Goal: Task Accomplishment & Management: Use online tool/utility

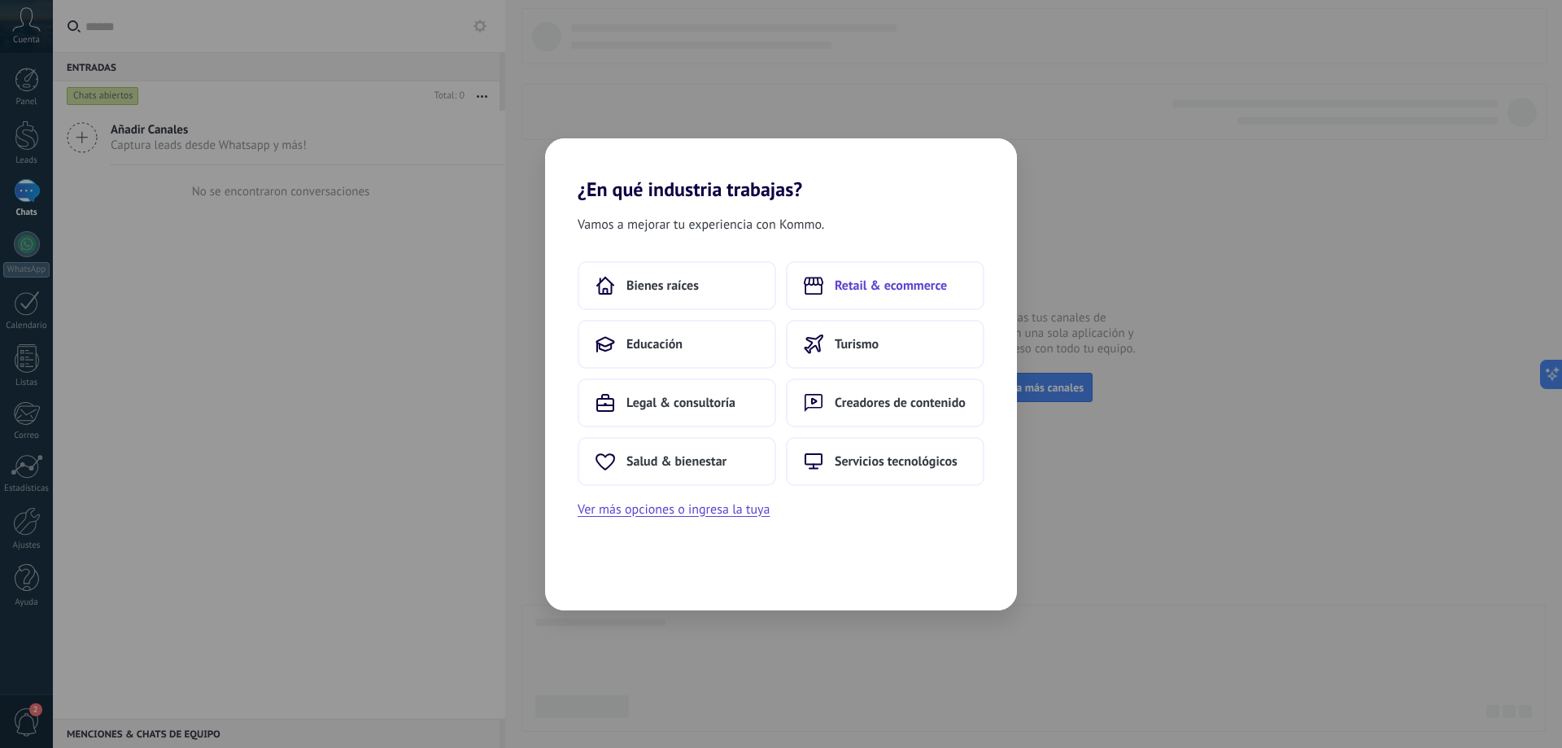
click at [919, 273] on button "Retail & ecommerce" at bounding box center [885, 285] width 199 height 49
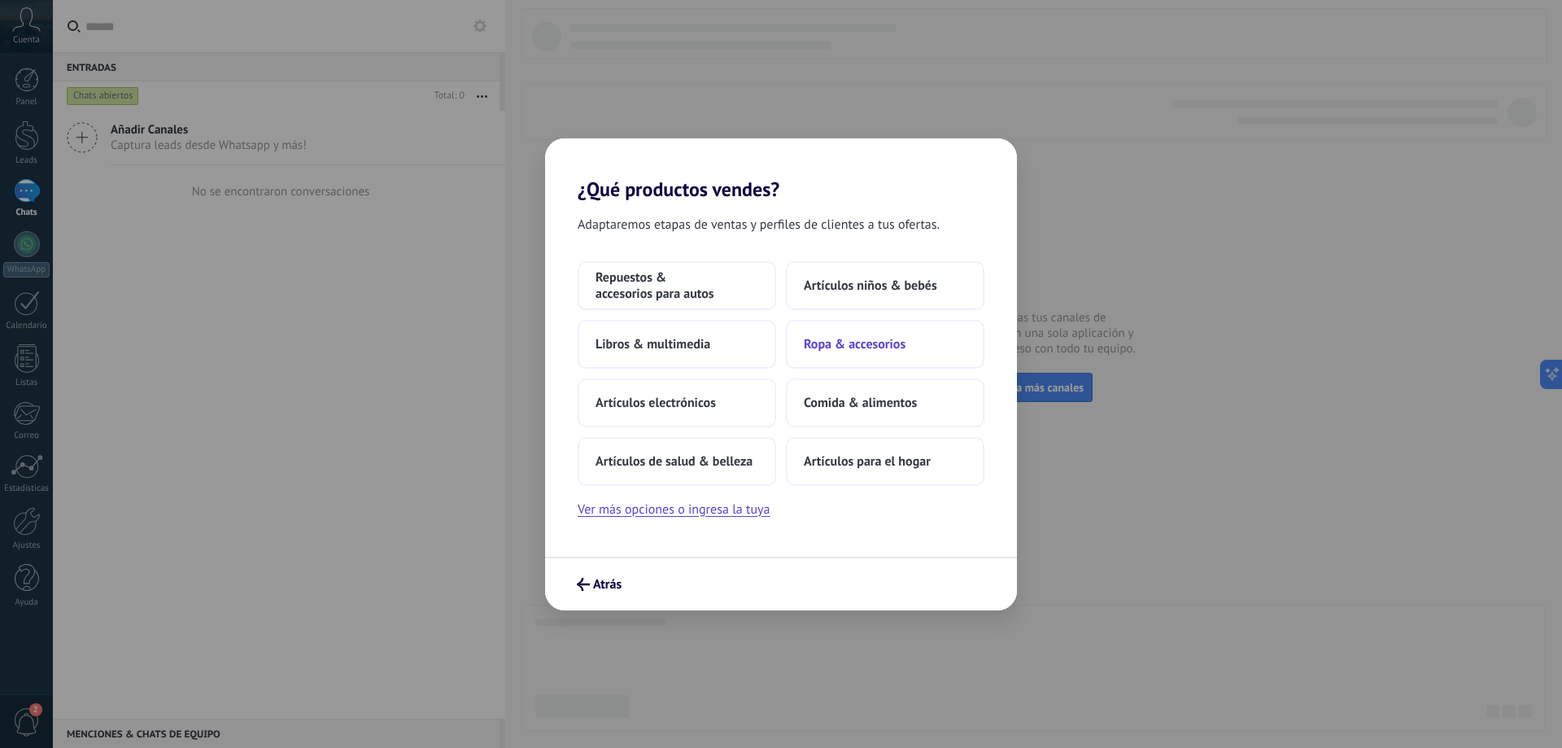
click at [856, 349] on span "Ropa & accesorios" at bounding box center [855, 344] width 102 height 16
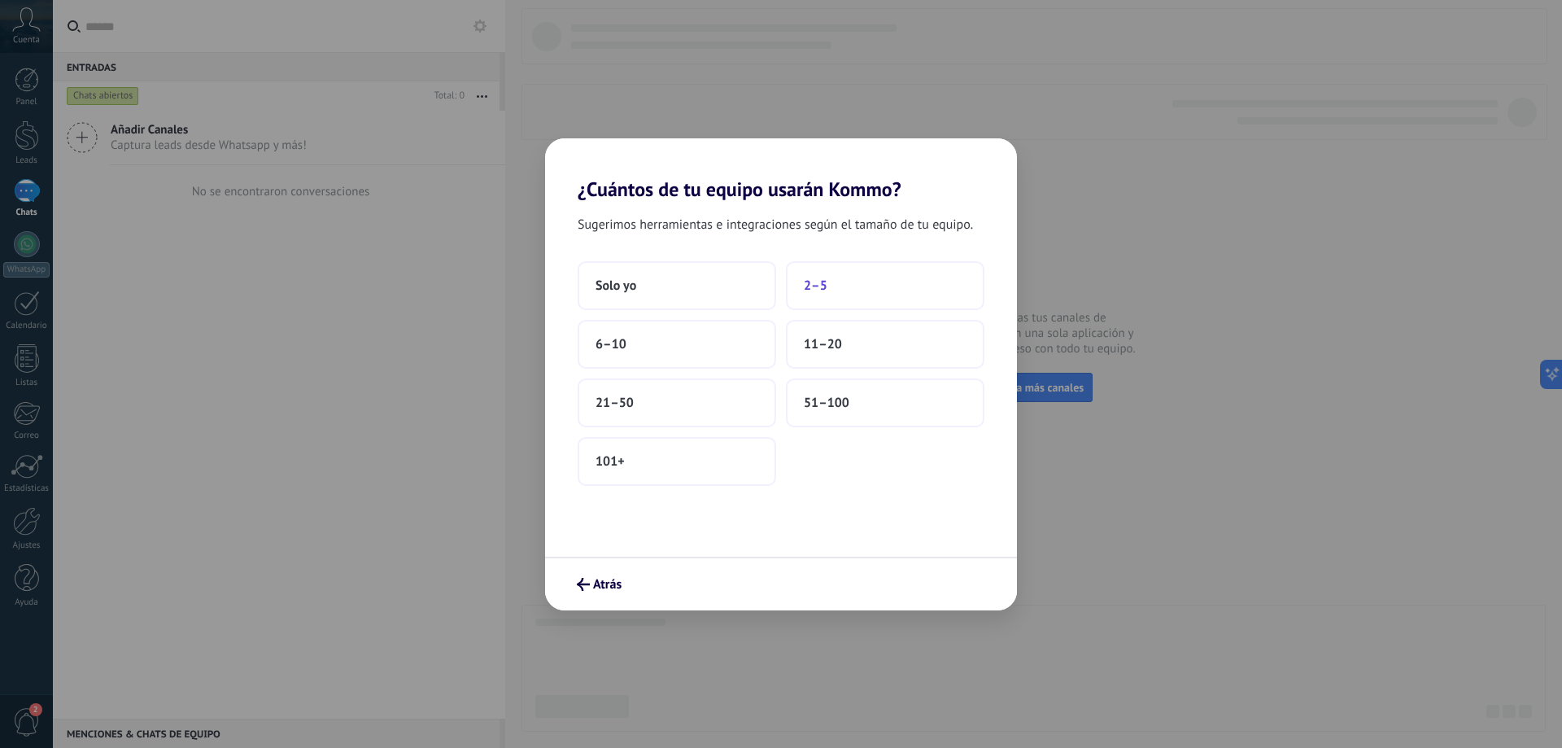
click at [850, 288] on button "2–5" at bounding box center [885, 285] width 199 height 49
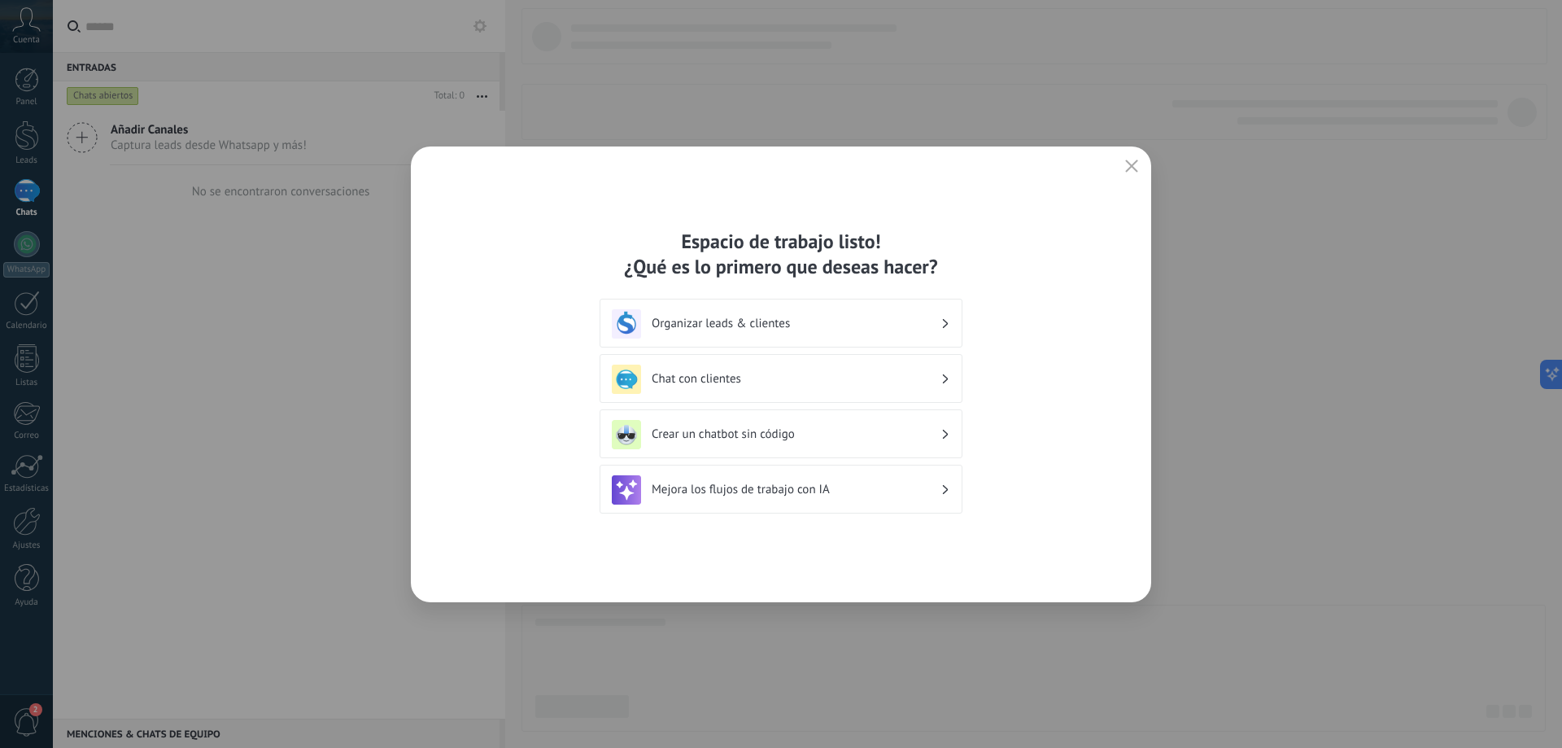
click at [1140, 166] on button "button" at bounding box center [1131, 166] width 21 height 23
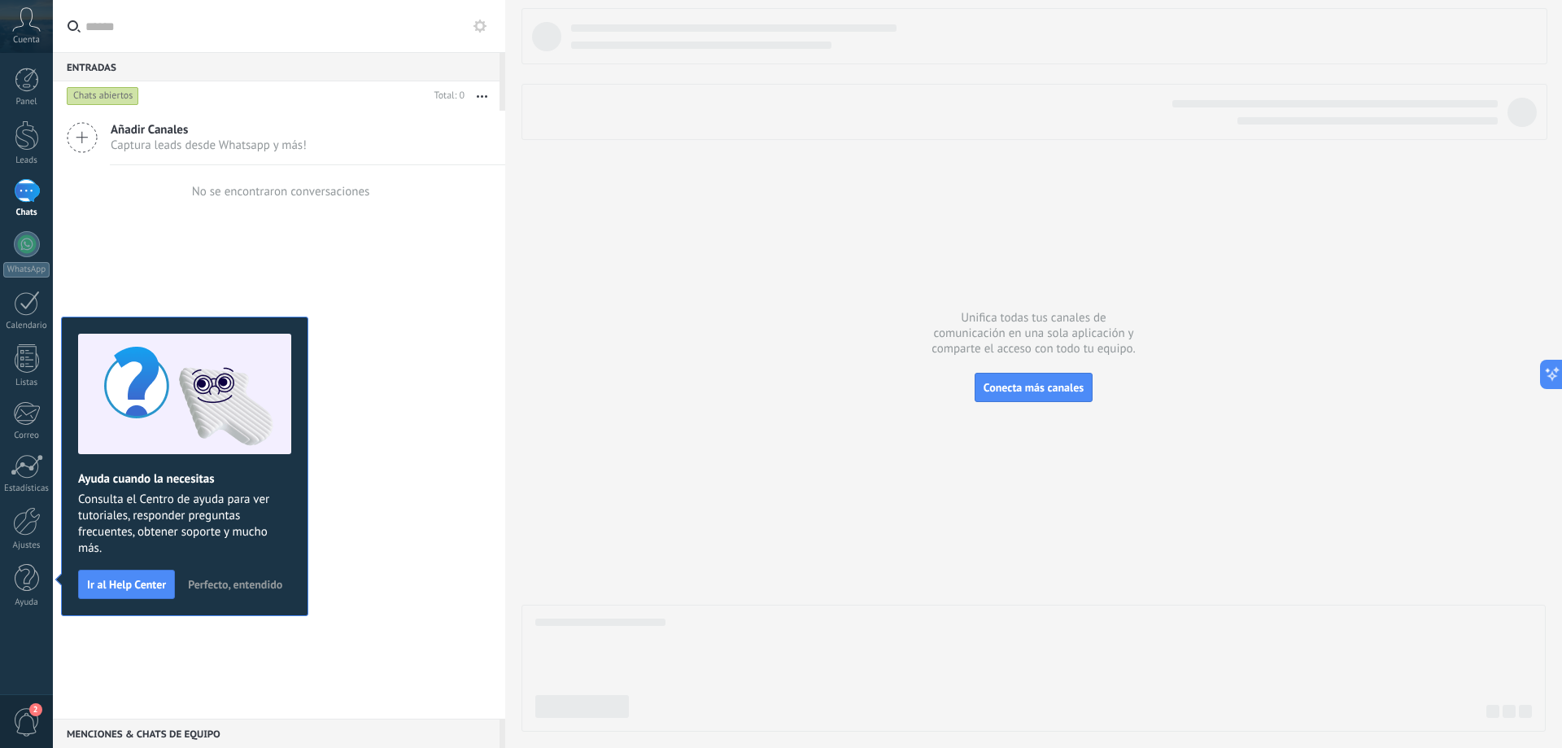
click at [383, 522] on div "Añadir Canales Captura leads desde Whatsapp y más! No se encontraron conversaci…" at bounding box center [279, 415] width 452 height 608
click at [41, 517] on link "Ajustes" at bounding box center [26, 529] width 53 height 44
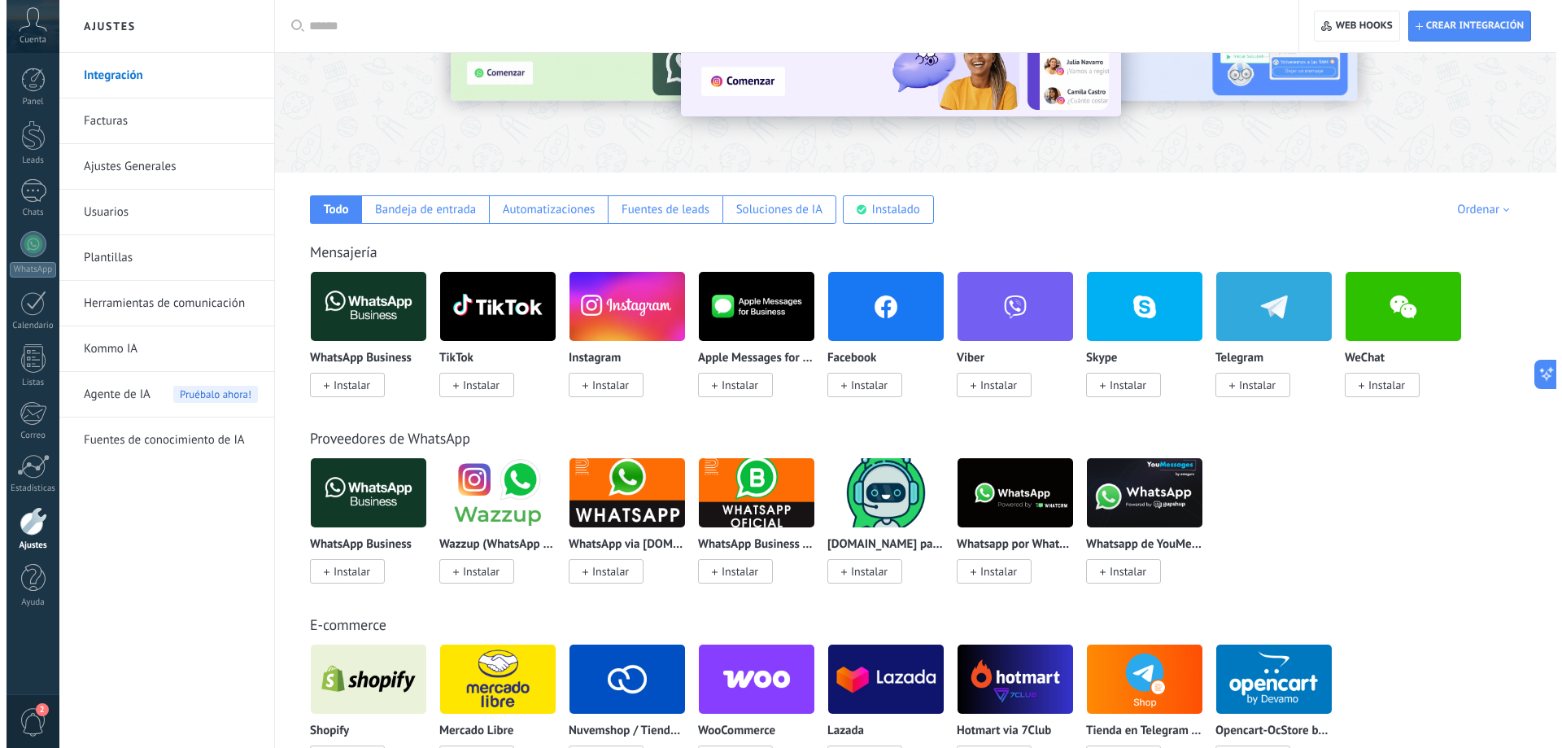
scroll to position [163, 0]
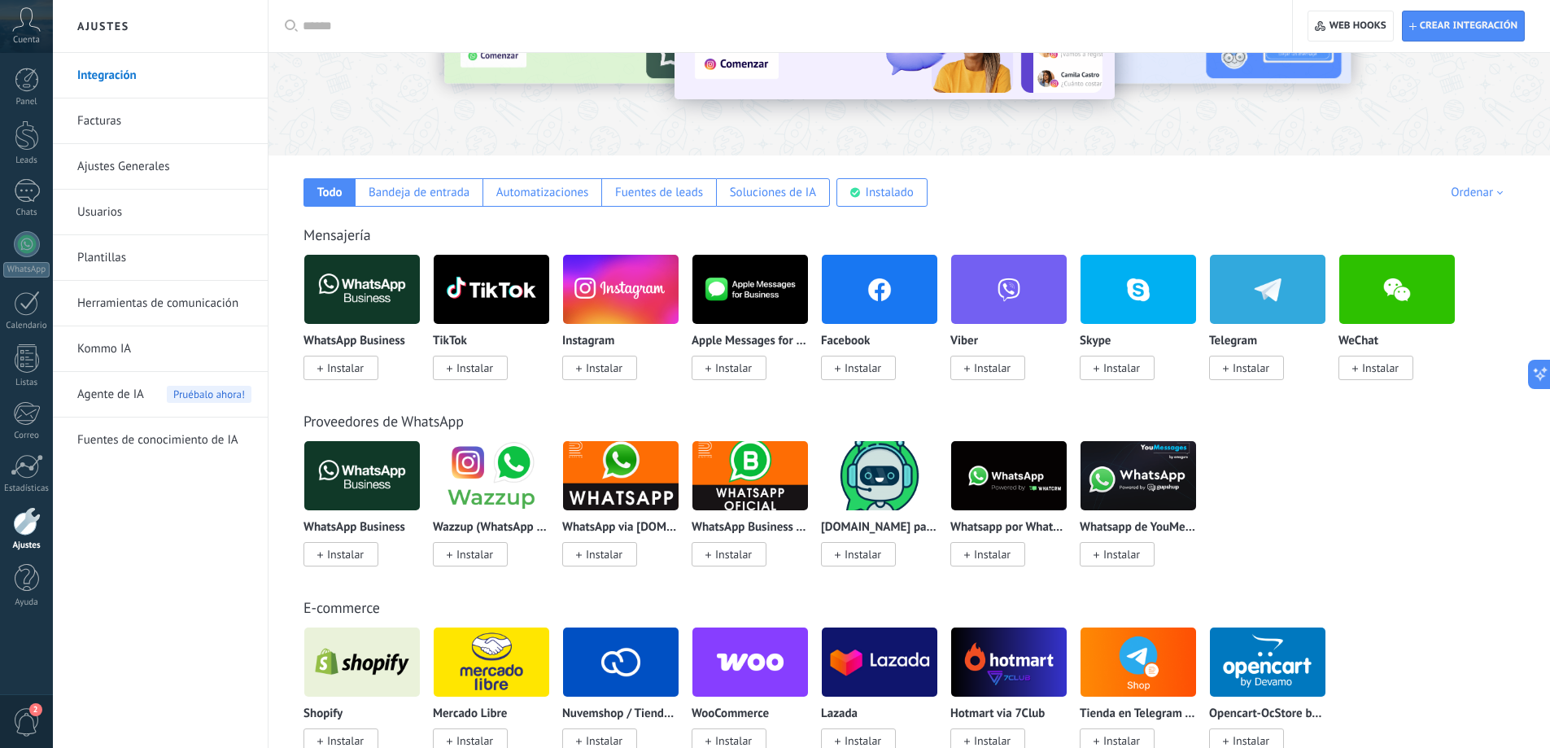
click at [1256, 373] on span "Instalar" at bounding box center [1251, 367] width 37 height 15
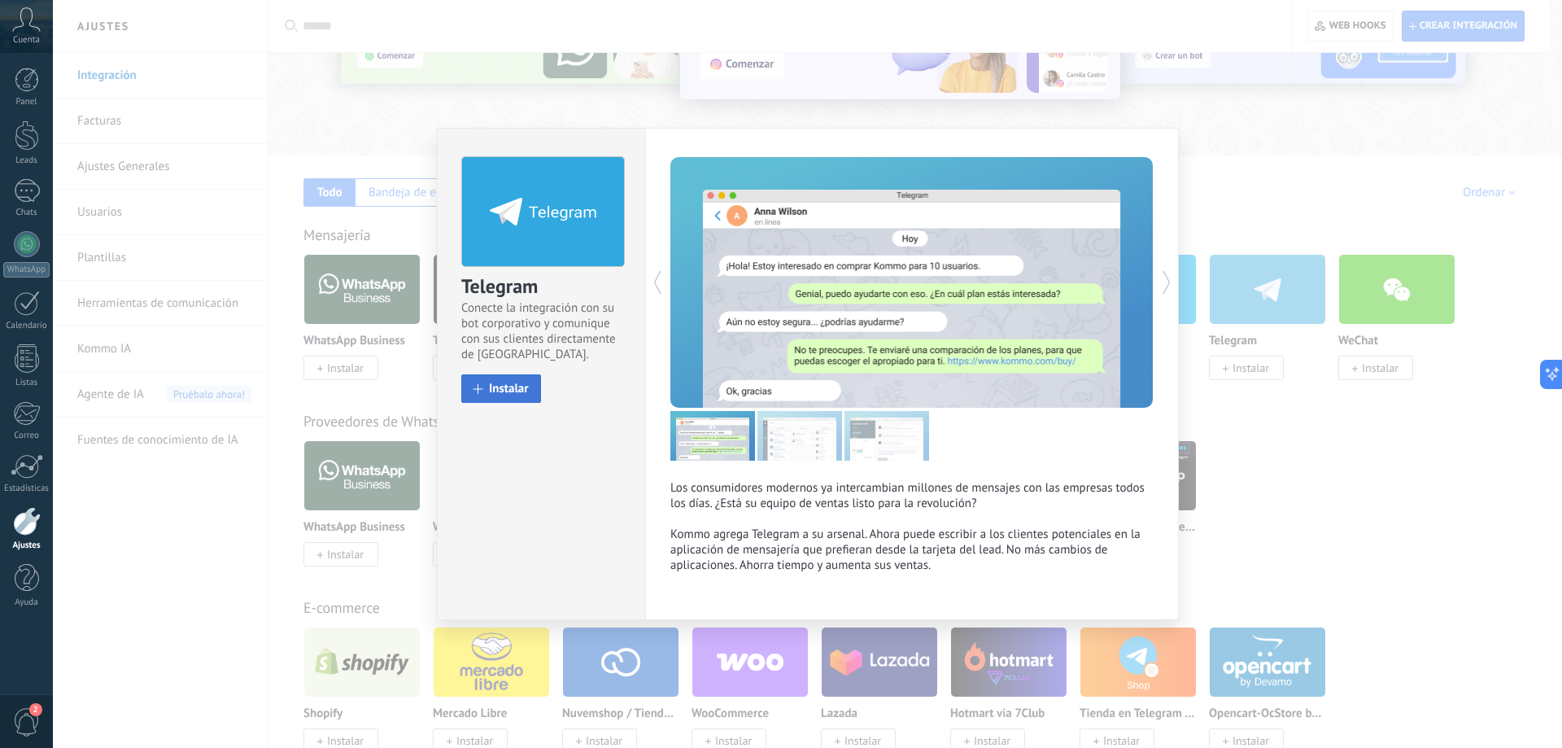
click at [515, 391] on span "Instalar" at bounding box center [509, 388] width 40 height 12
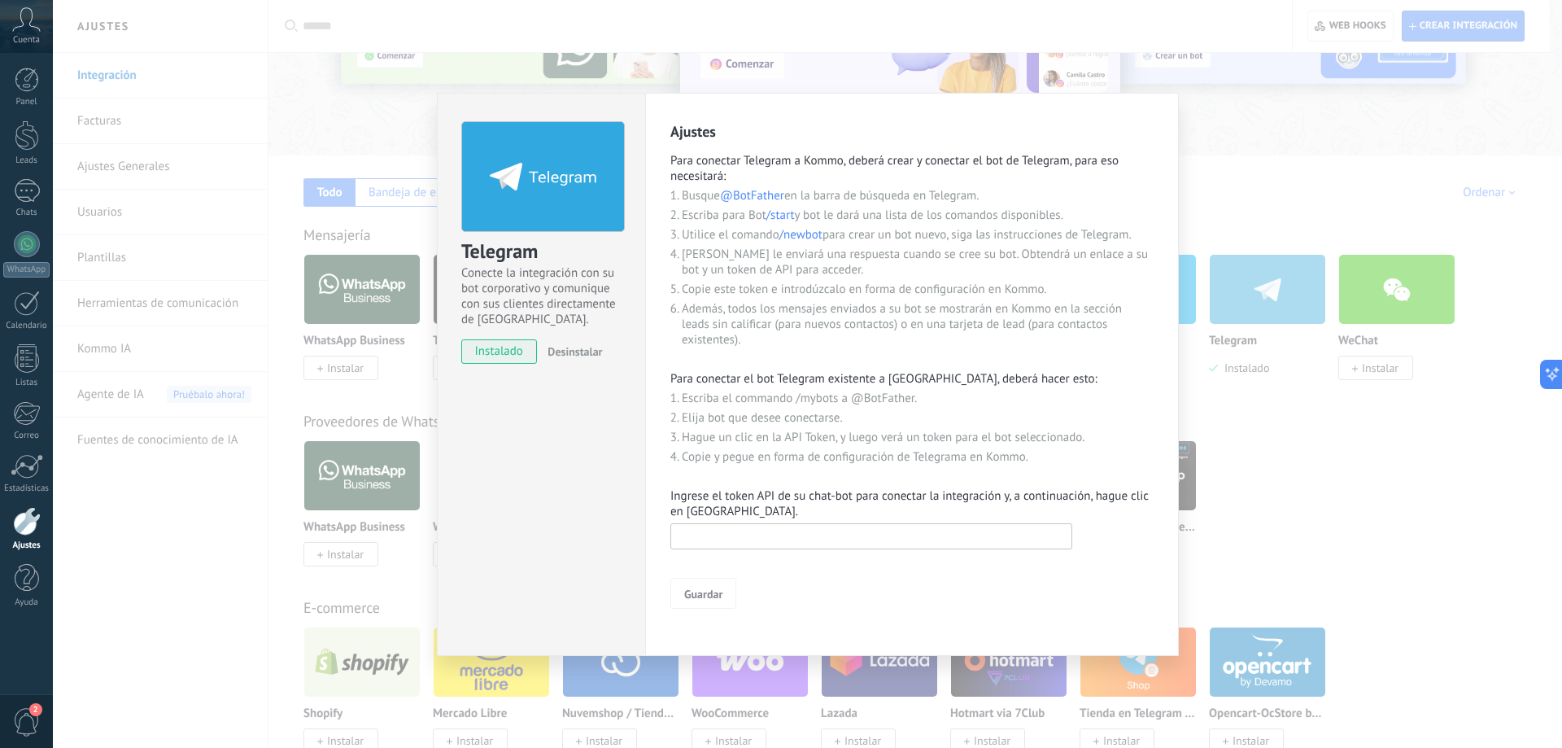
click at [887, 542] on input "text" at bounding box center [871, 536] width 402 height 26
click at [843, 538] on input "text" at bounding box center [871, 536] width 402 height 26
paste input "**********"
type input "**********"
click at [714, 595] on span "Guardar" at bounding box center [703, 593] width 38 height 11
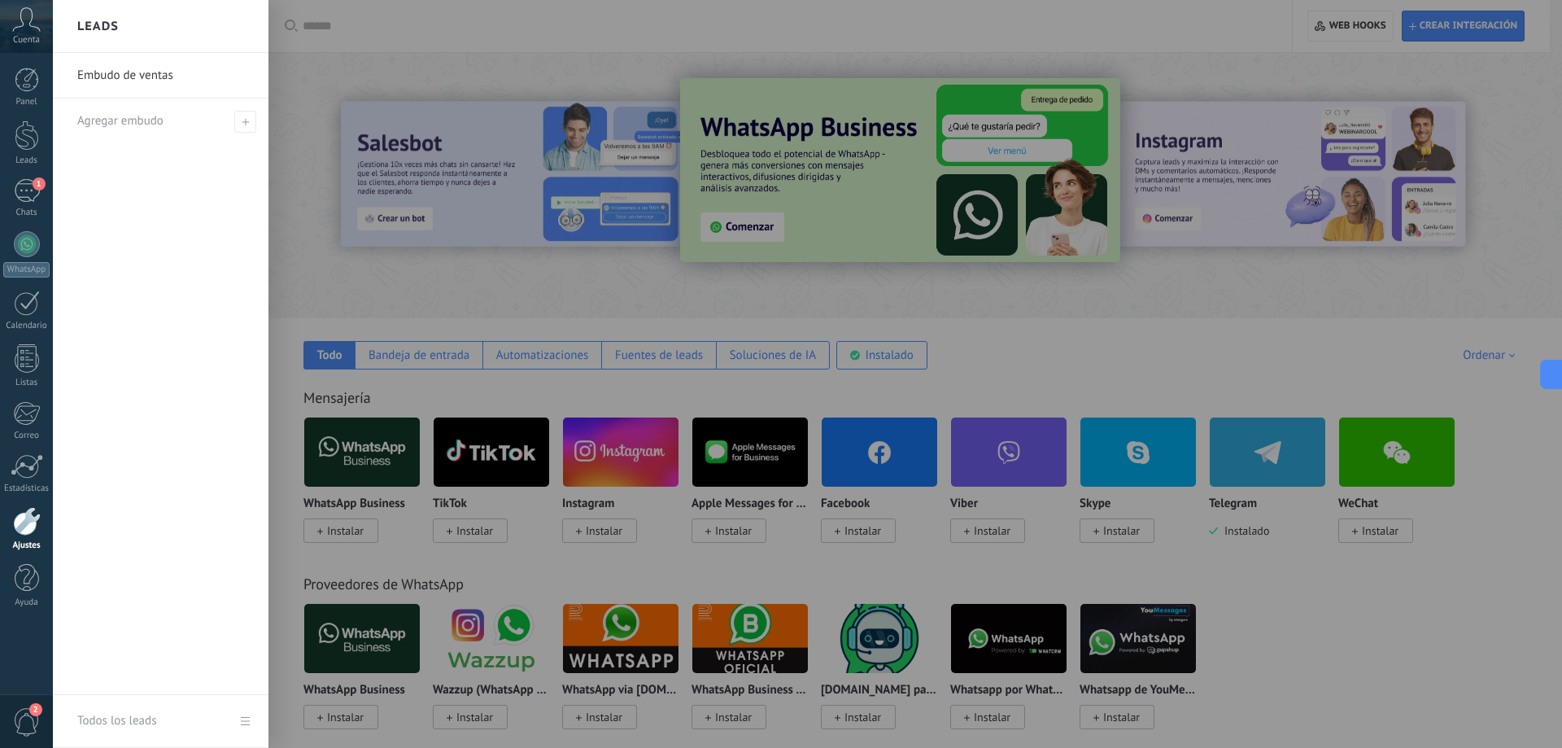
drag, startPoint x: 591, startPoint y: 212, endPoint x: 1205, endPoint y: 5, distance: 647.6
click at [592, 212] on div at bounding box center [834, 374] width 1562 height 748
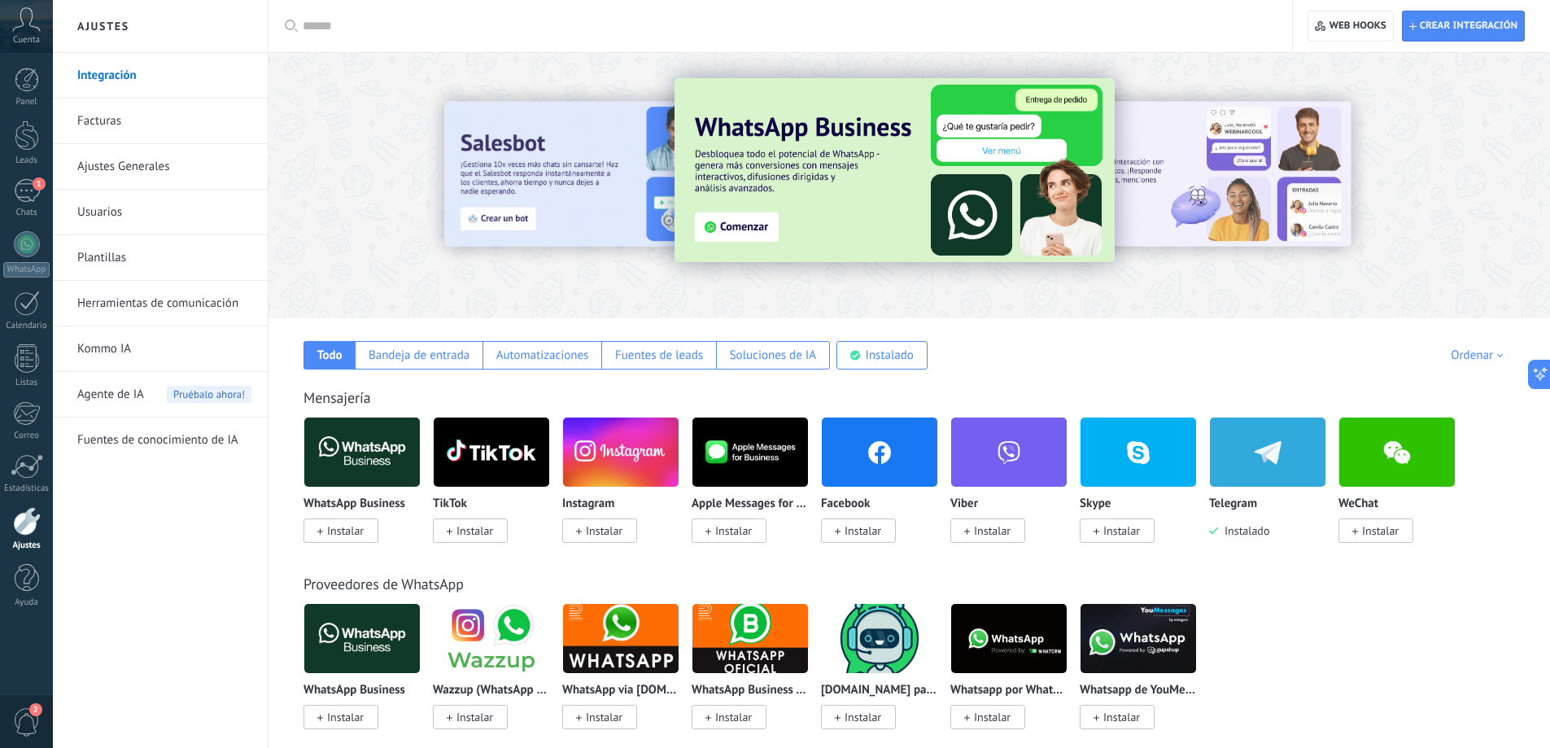
click at [1334, 9] on div "Crear integración Web hooks 0" at bounding box center [1421, 26] width 257 height 52
click at [1334, 25] on span "Web hooks 0" at bounding box center [1357, 26] width 57 height 13
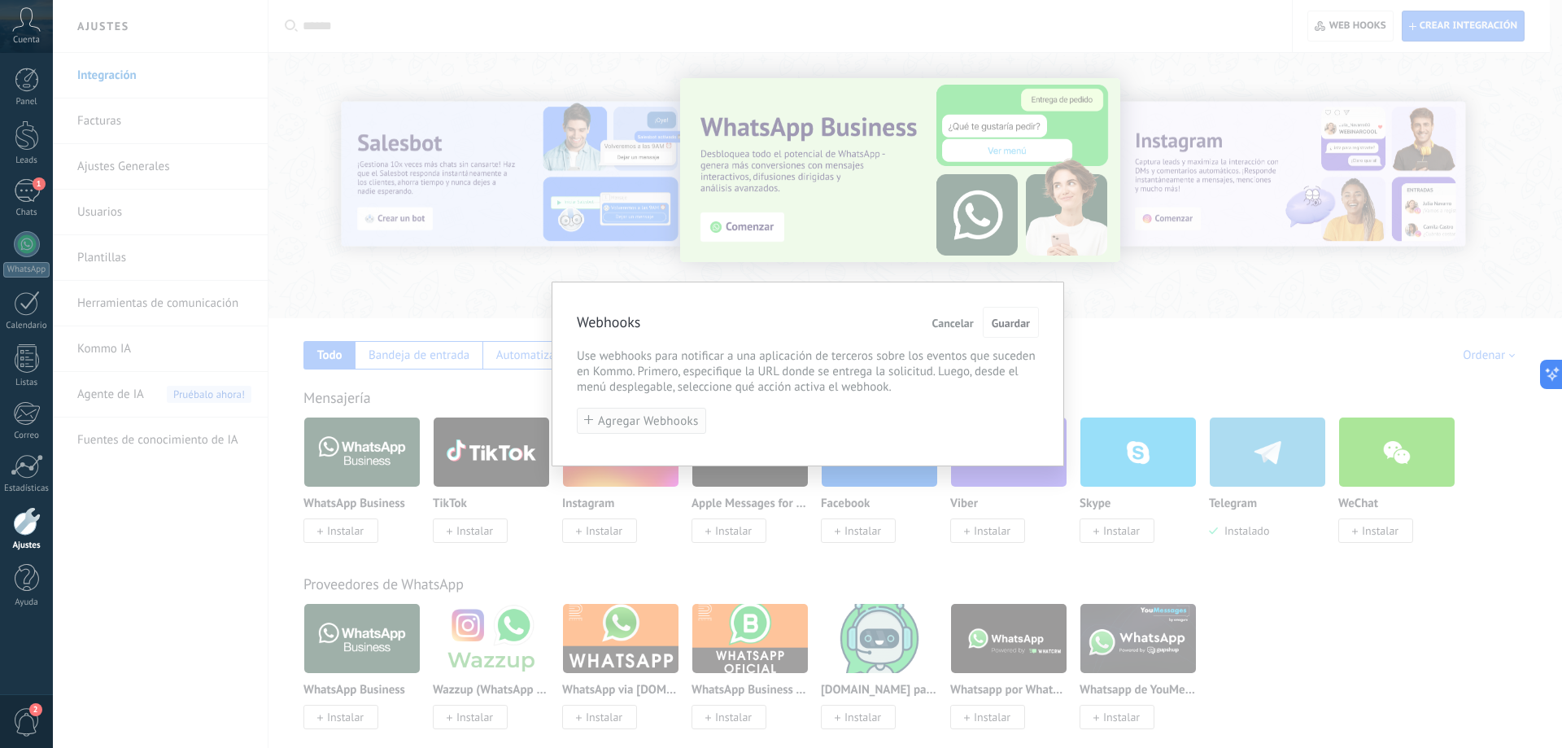
click at [653, 411] on button "Agregar Webhooks" at bounding box center [641, 421] width 129 height 27
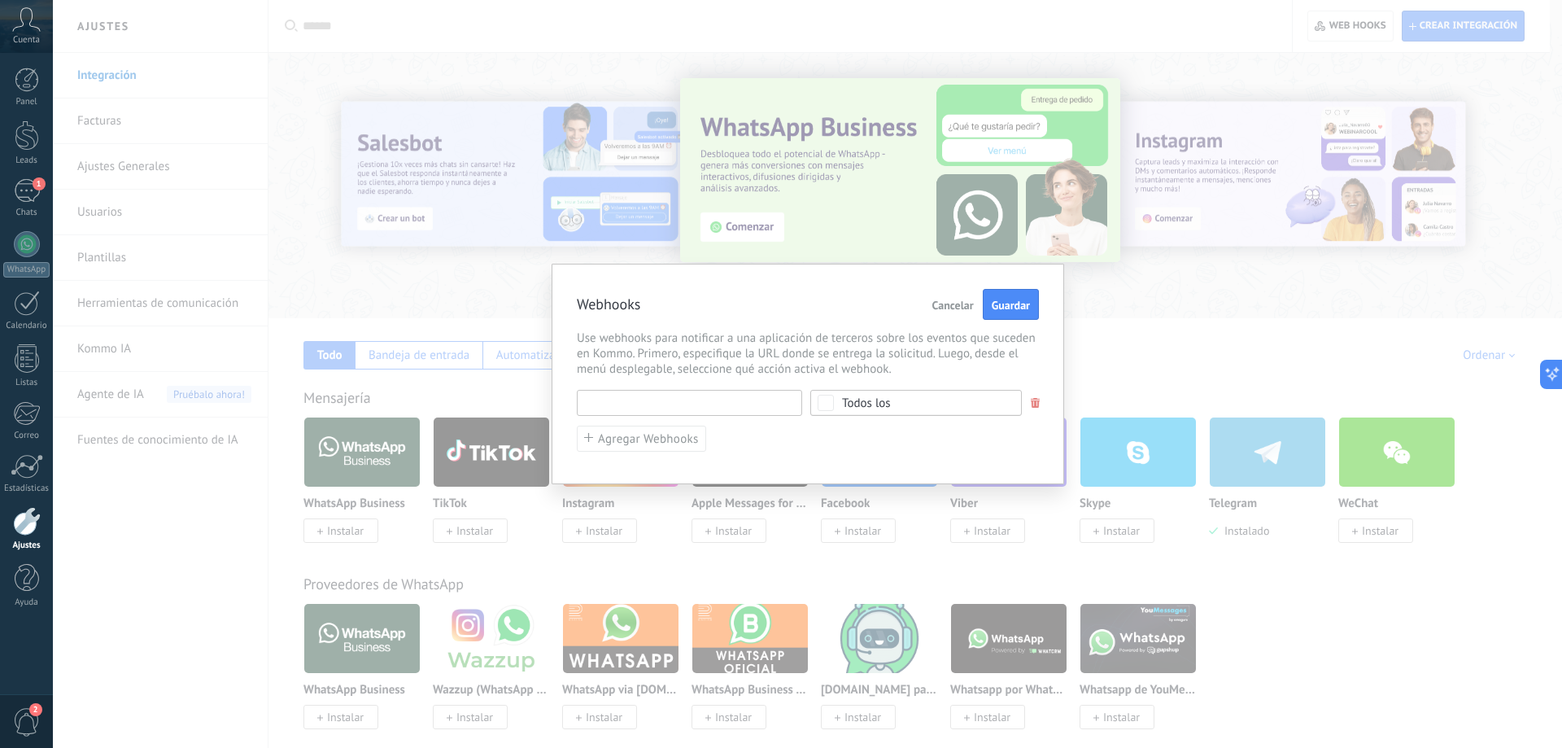
click at [697, 411] on input "text" at bounding box center [689, 403] width 225 height 26
paste input "**********"
type input "**********"
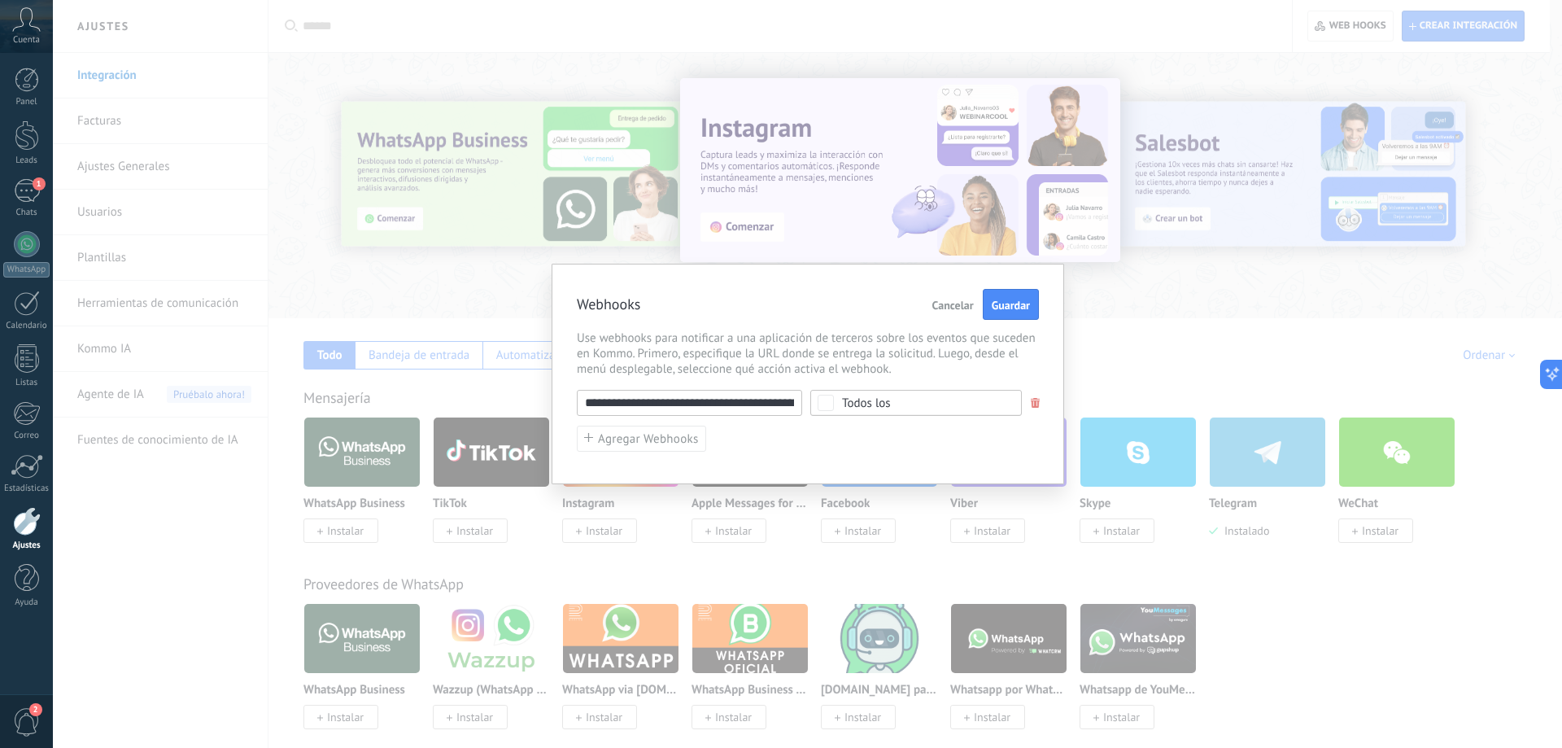
click at [929, 397] on span "Todos los" at bounding box center [921, 403] width 159 height 12
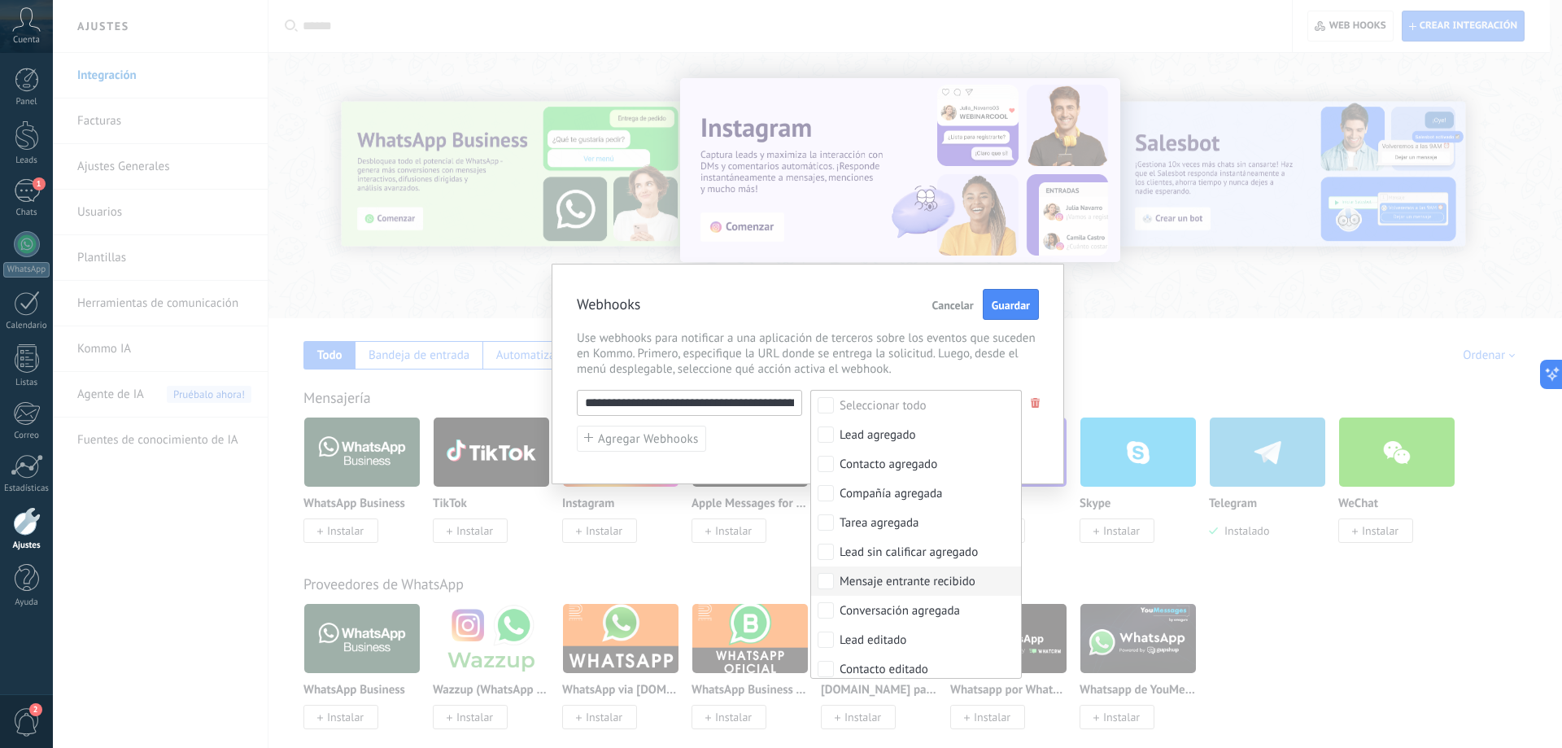
click at [926, 585] on div "Mensaje entrante recibido" at bounding box center [908, 582] width 136 height 16
click at [1006, 364] on span "Use webhooks para notificar a una aplicación de terceros sobre los eventos que …" at bounding box center [808, 353] width 462 height 46
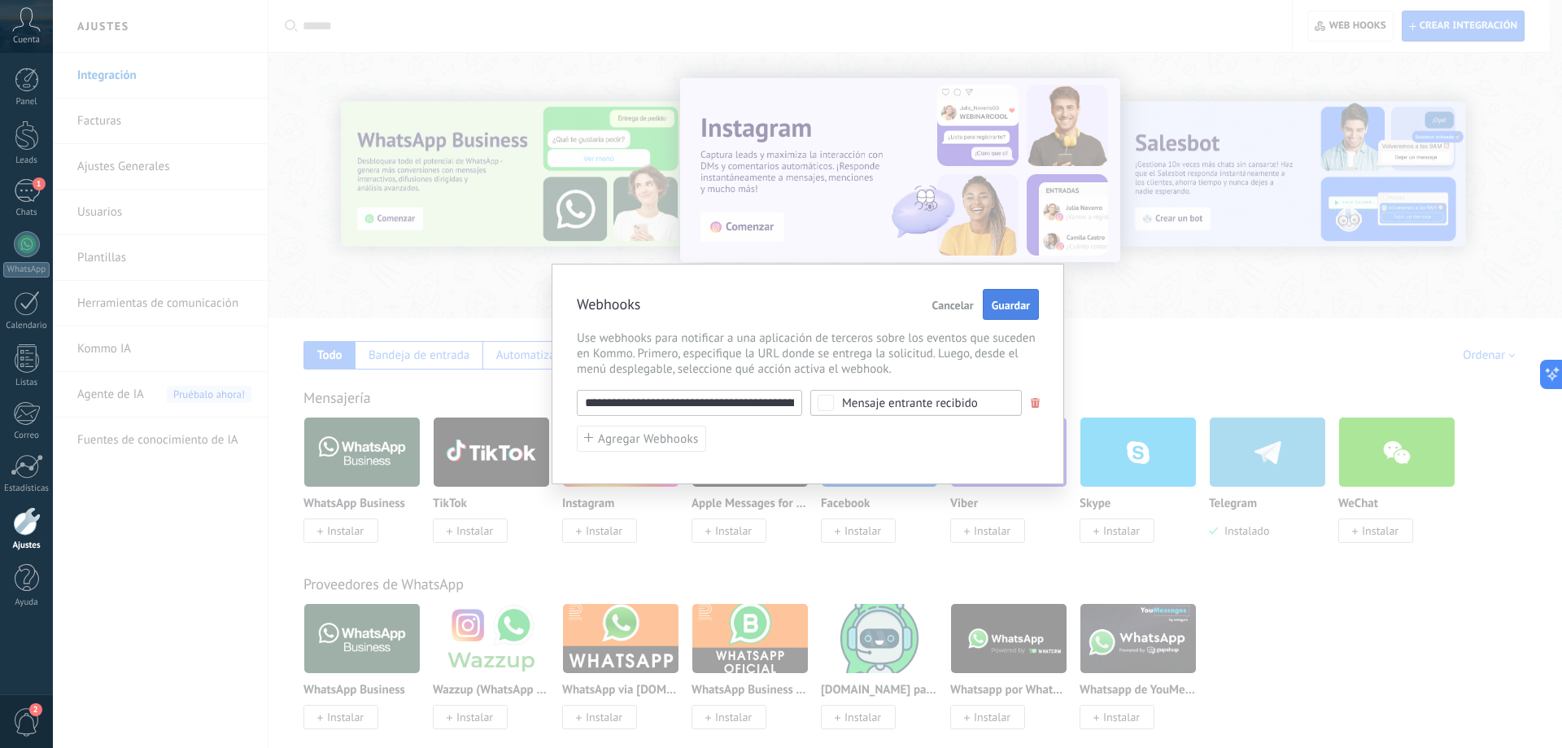
click at [1019, 312] on button "Guardar" at bounding box center [1011, 304] width 56 height 31
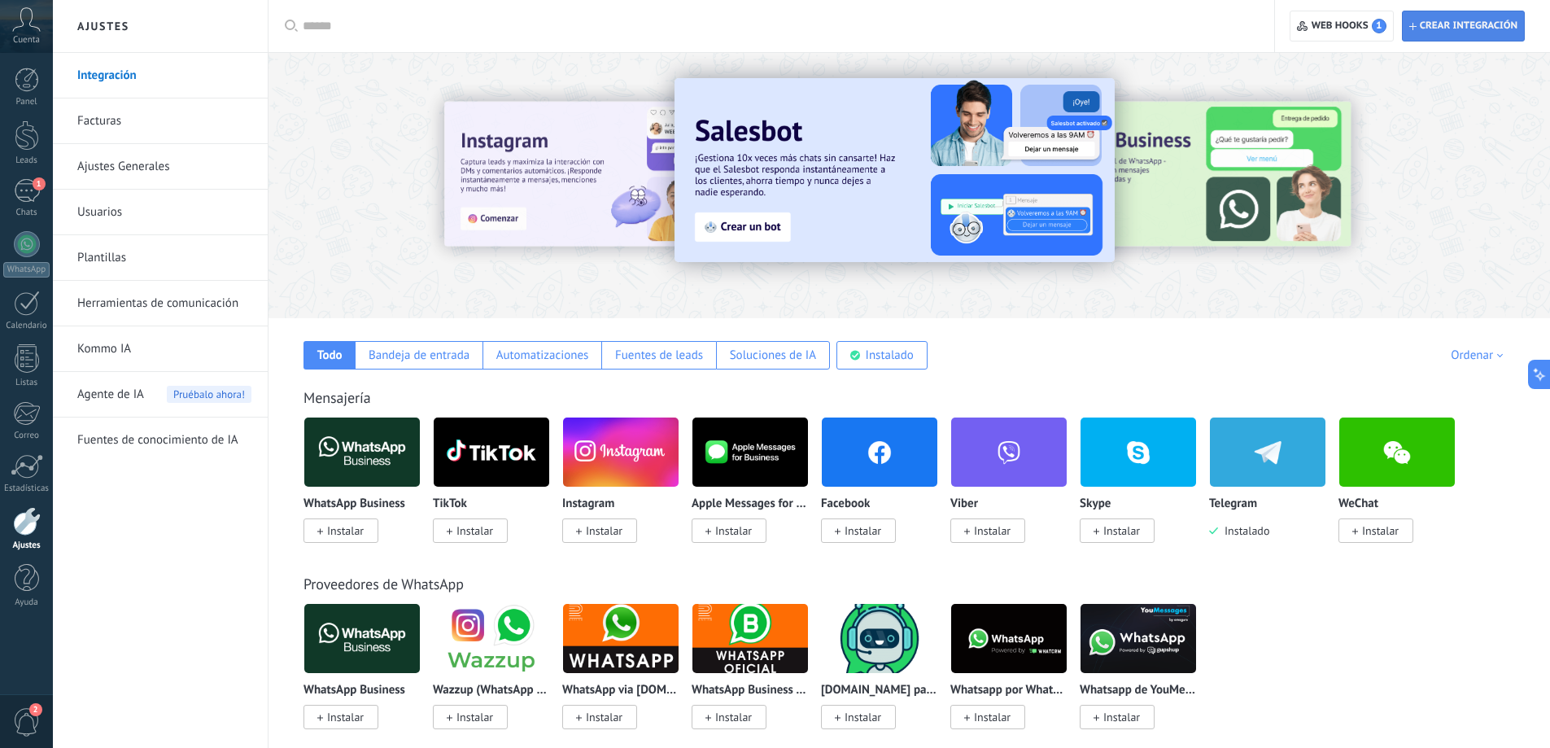
click at [1477, 28] on span "Crear integración" at bounding box center [1469, 26] width 98 height 13
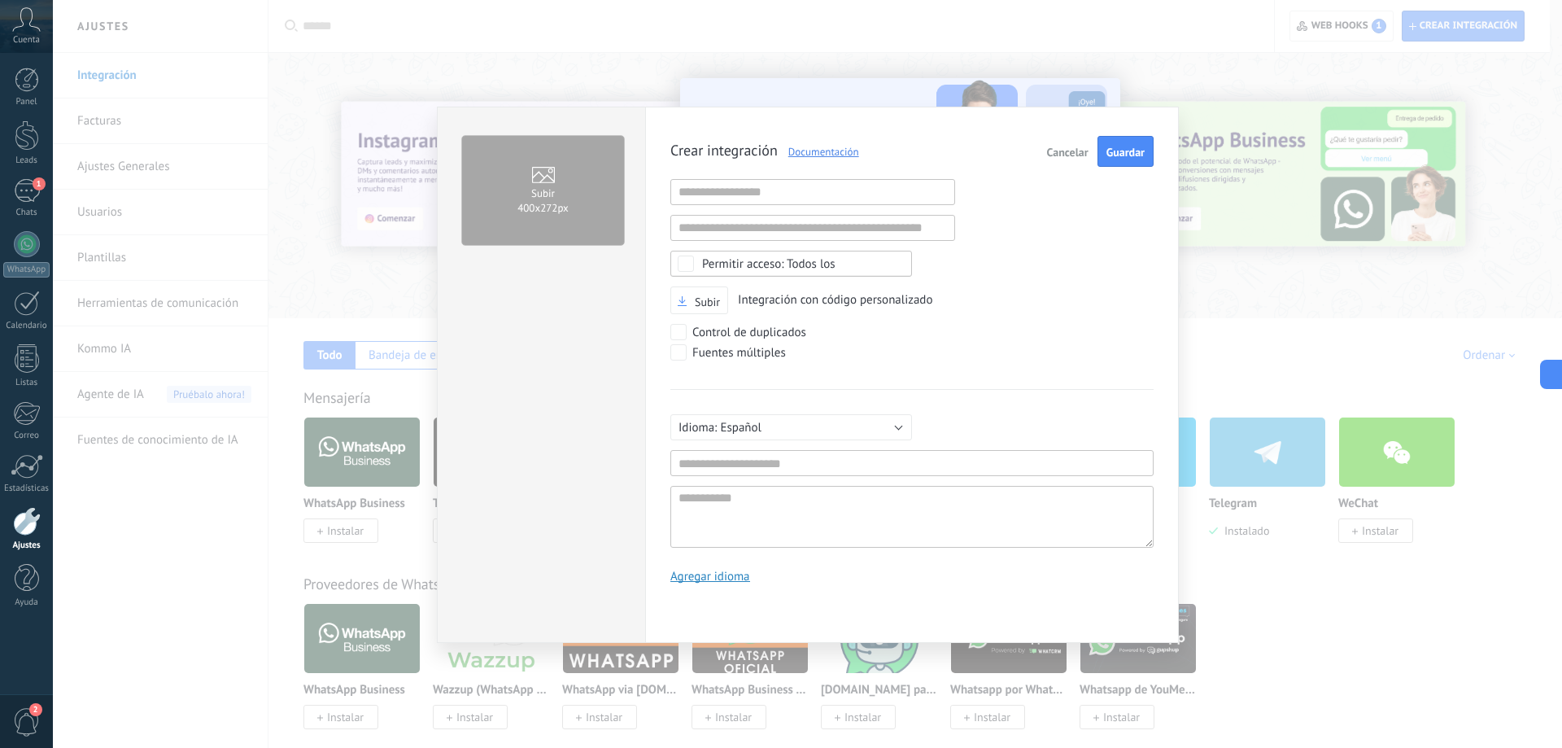
scroll to position [15, 0]
click at [837, 194] on input "text" at bounding box center [812, 192] width 285 height 26
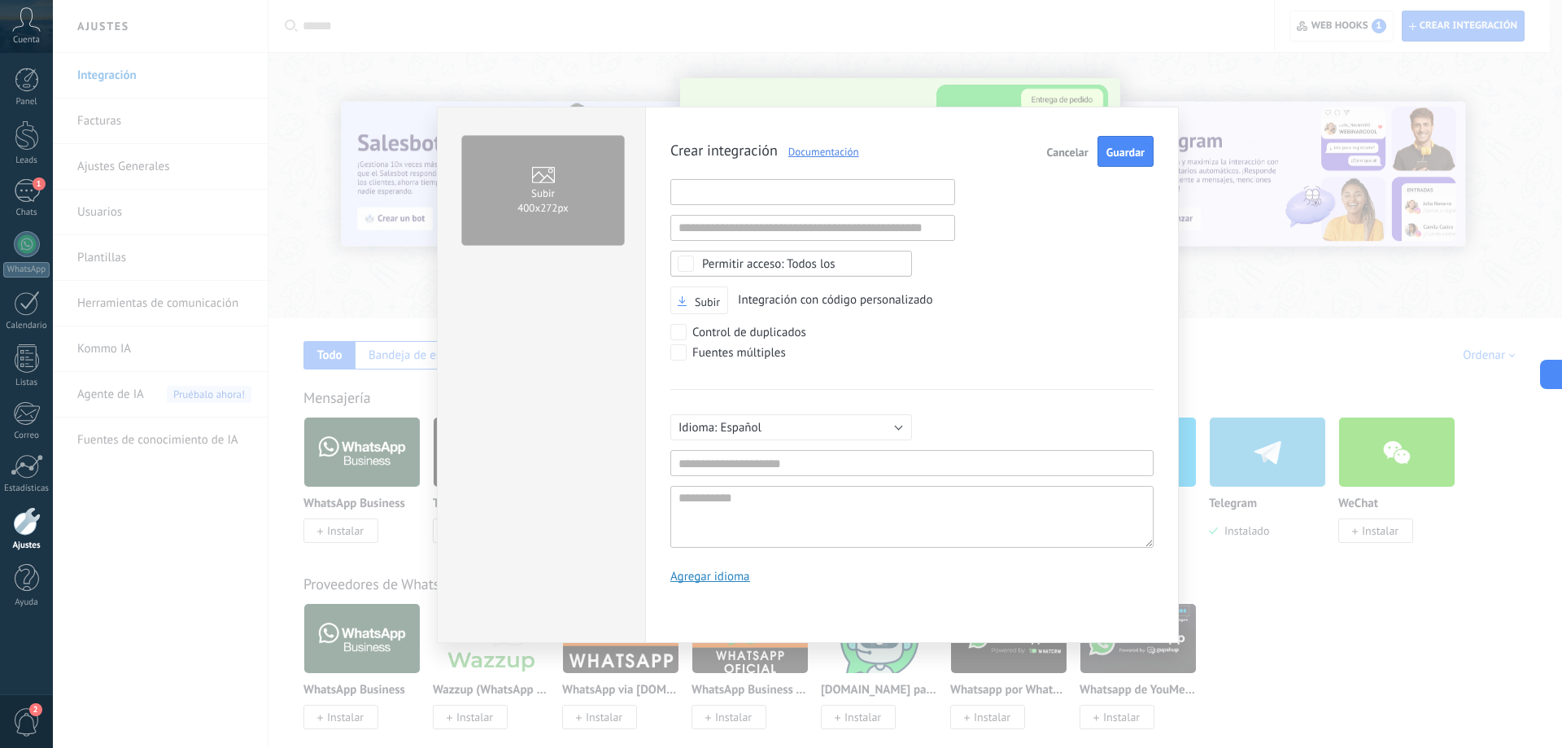
click at [876, 197] on input "text" at bounding box center [812, 192] width 285 height 26
paste input "**********"
type input "**********"
click at [976, 298] on div "Subir Integración con código personalizado" at bounding box center [911, 300] width 483 height 28
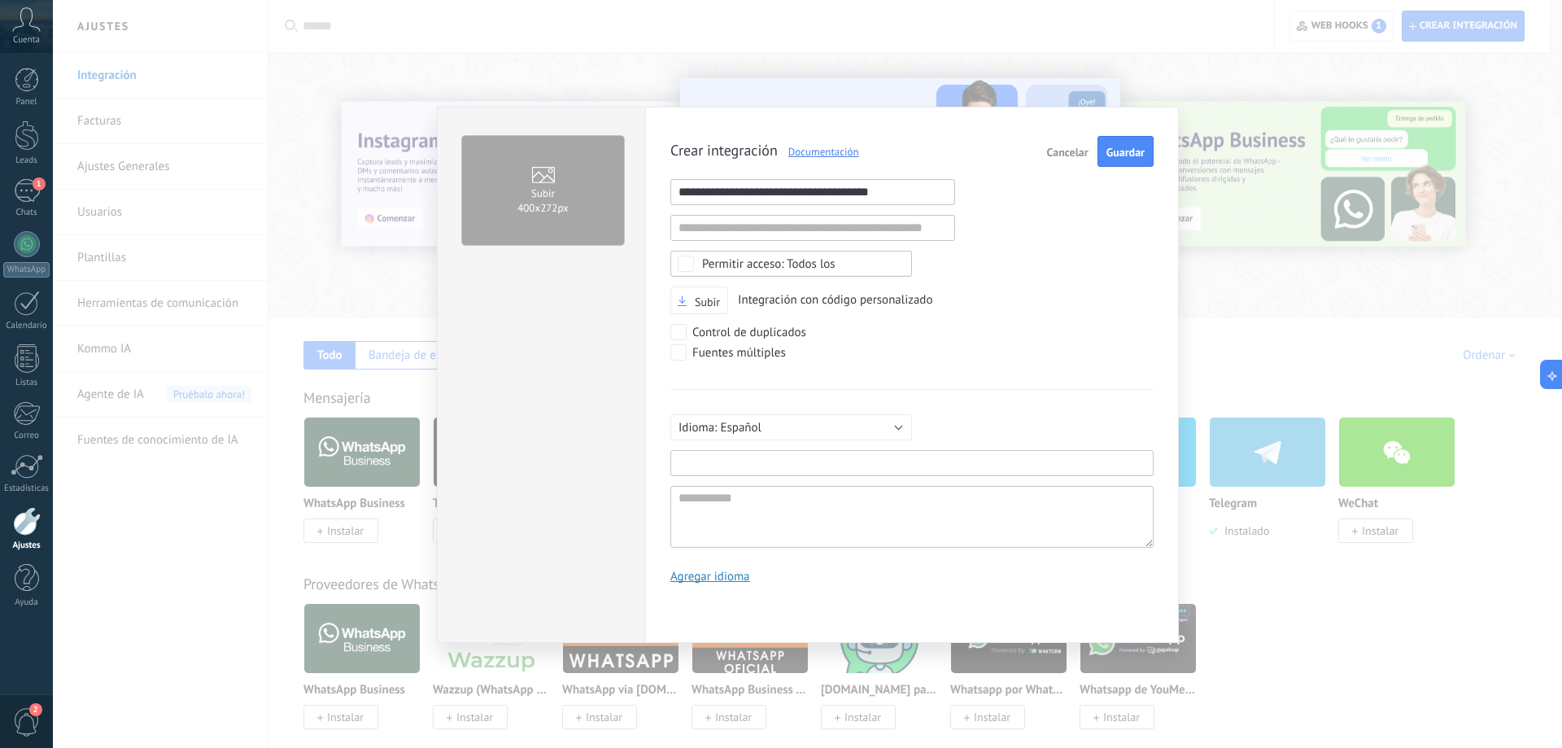
click at [810, 460] on input "text" at bounding box center [911, 463] width 483 height 26
type input "***"
click at [1116, 151] on span "Guardar" at bounding box center [1126, 151] width 38 height 11
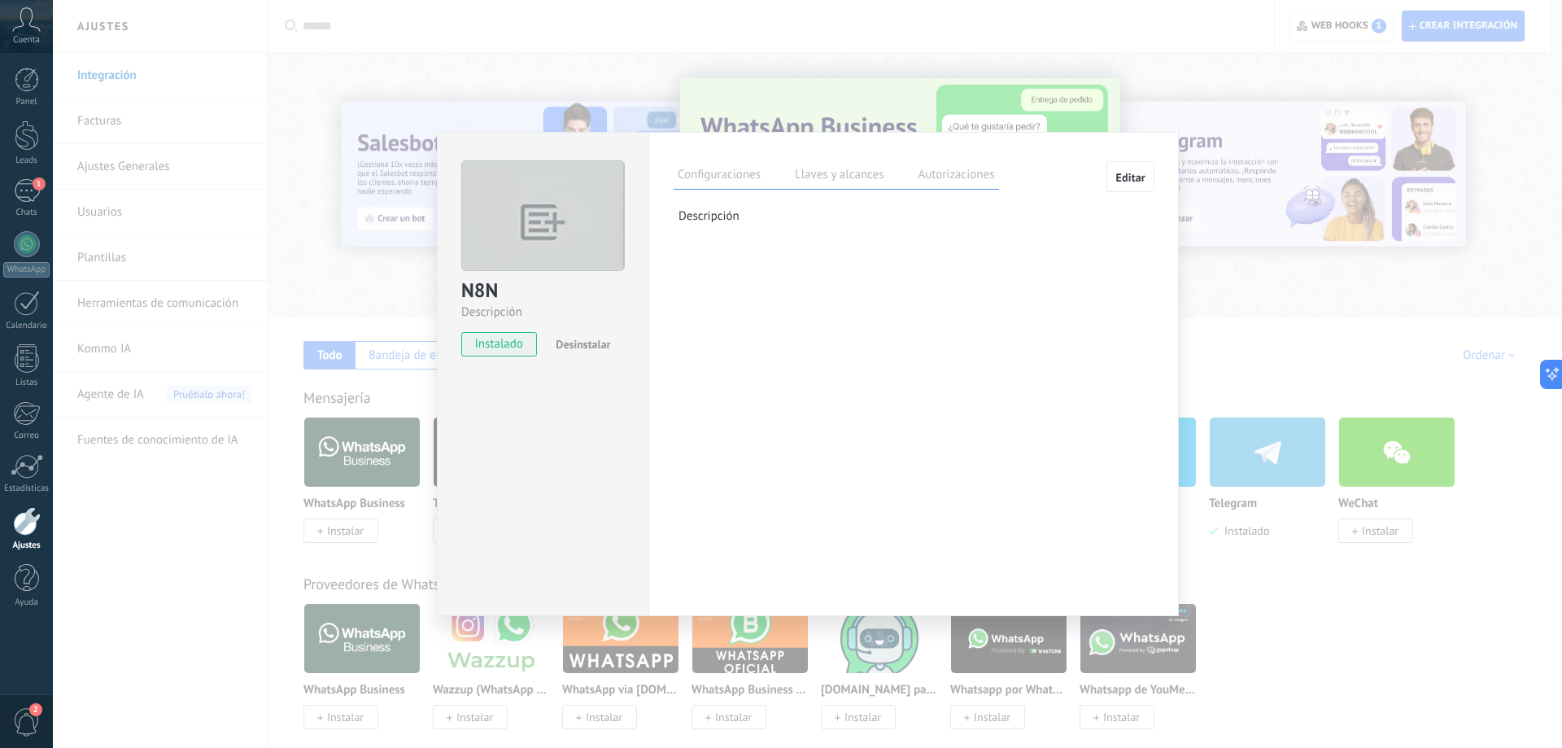
click at [810, 182] on label "Llaves y alcances" at bounding box center [839, 177] width 97 height 24
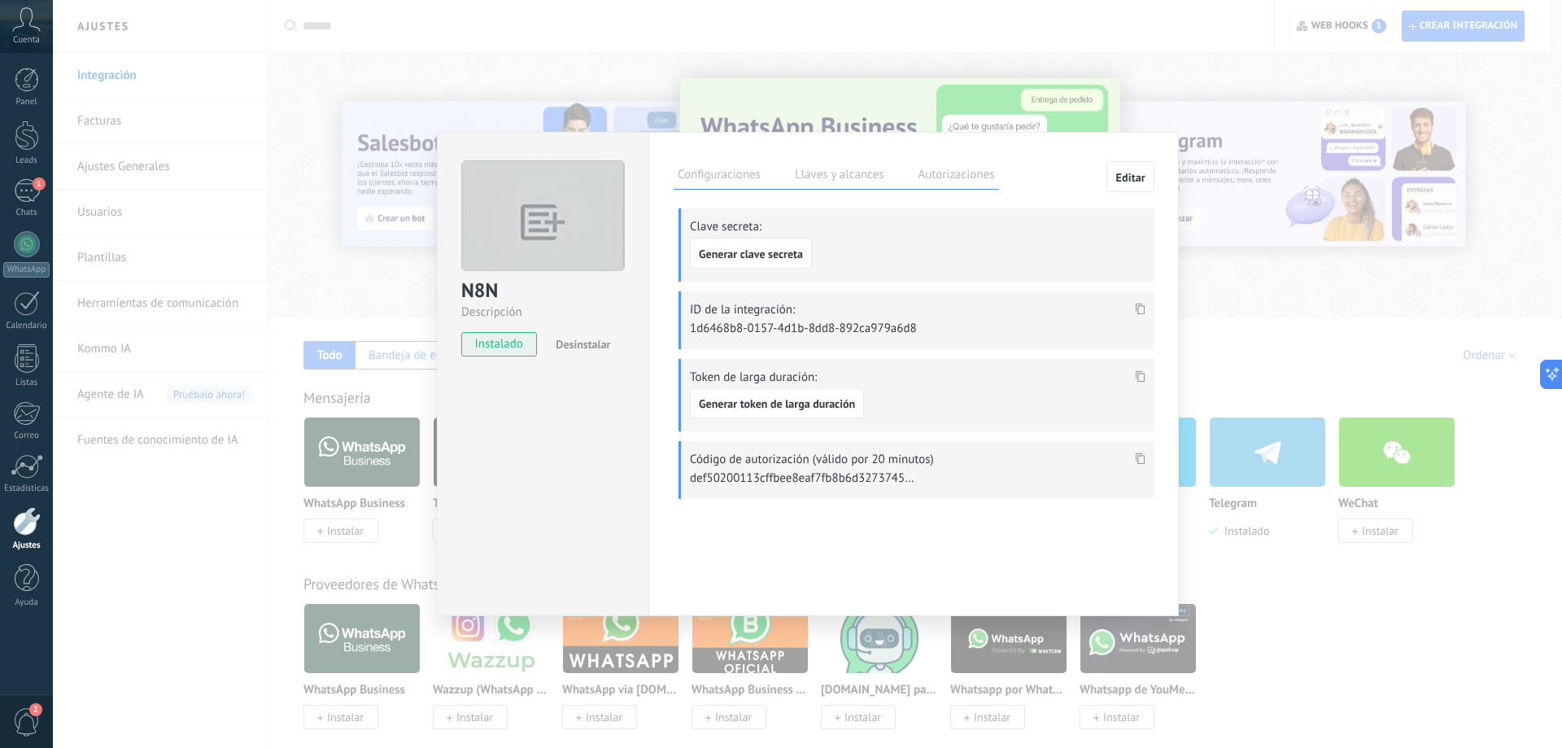
click at [1137, 303] on icon at bounding box center [1141, 308] width 10 height 11
click at [749, 247] on button "Generar clave secreta" at bounding box center [751, 253] width 122 height 31
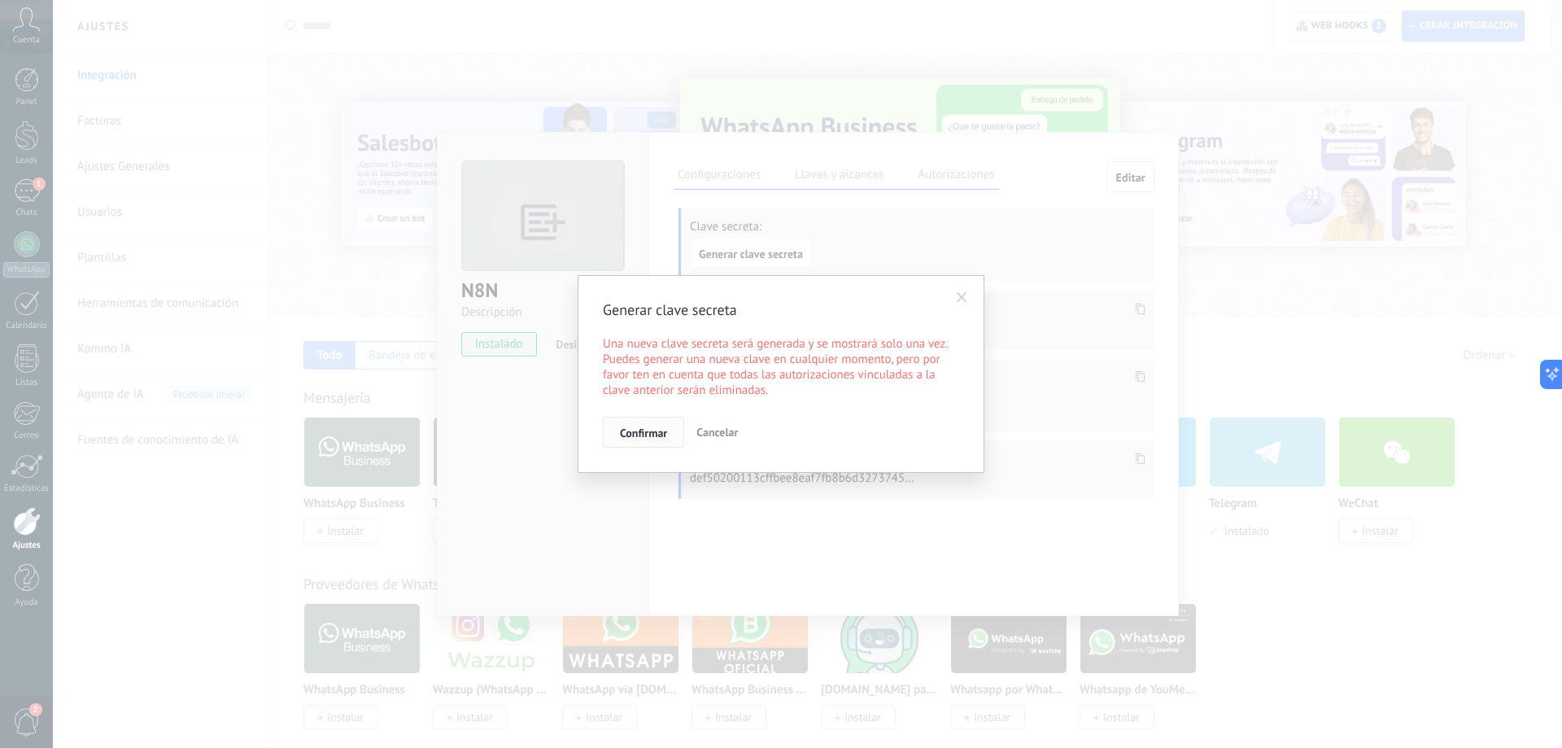
click at [636, 430] on span "Confirmar" at bounding box center [643, 432] width 47 height 11
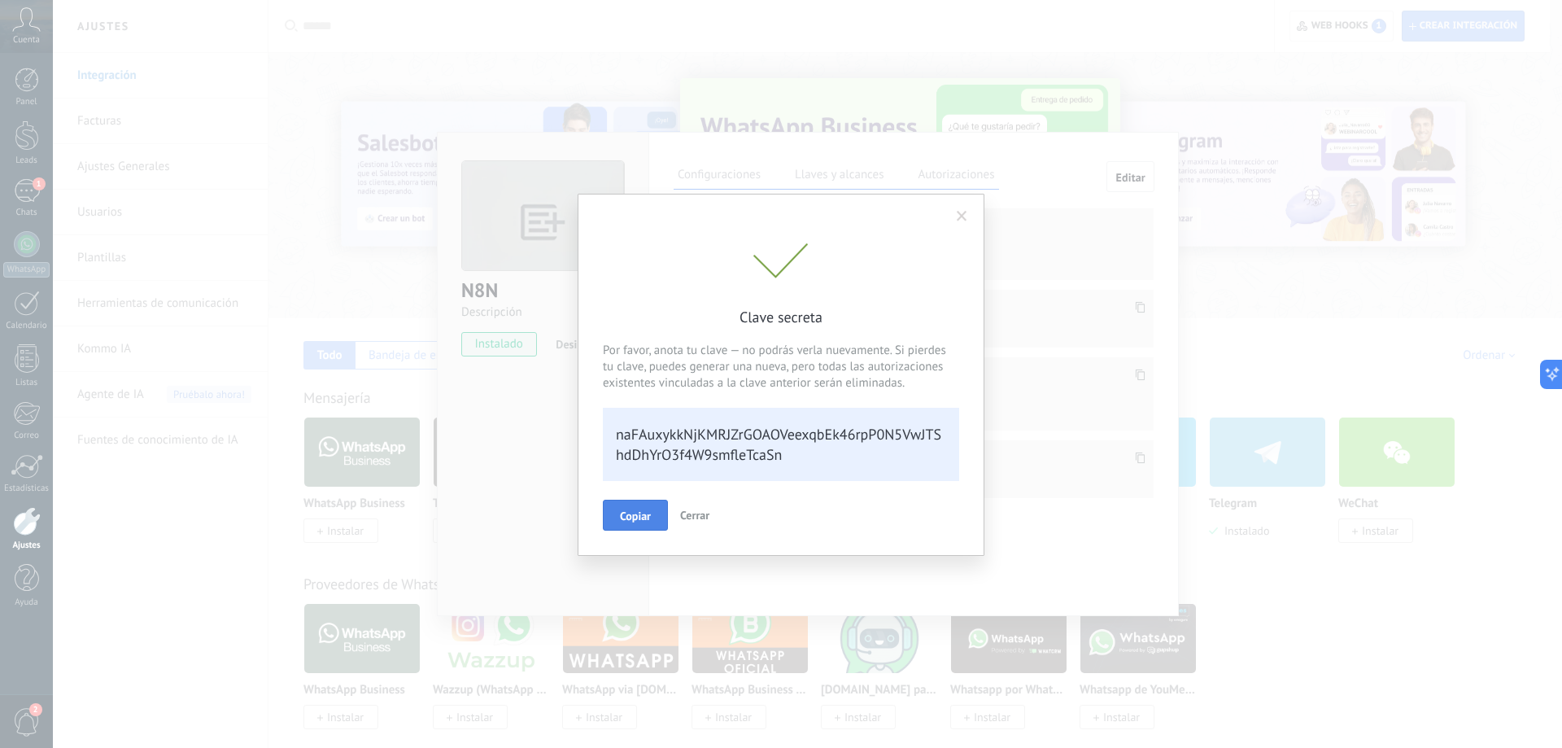
click at [642, 515] on span "Copiar" at bounding box center [635, 515] width 31 height 11
